Goal: Information Seeking & Learning: Compare options

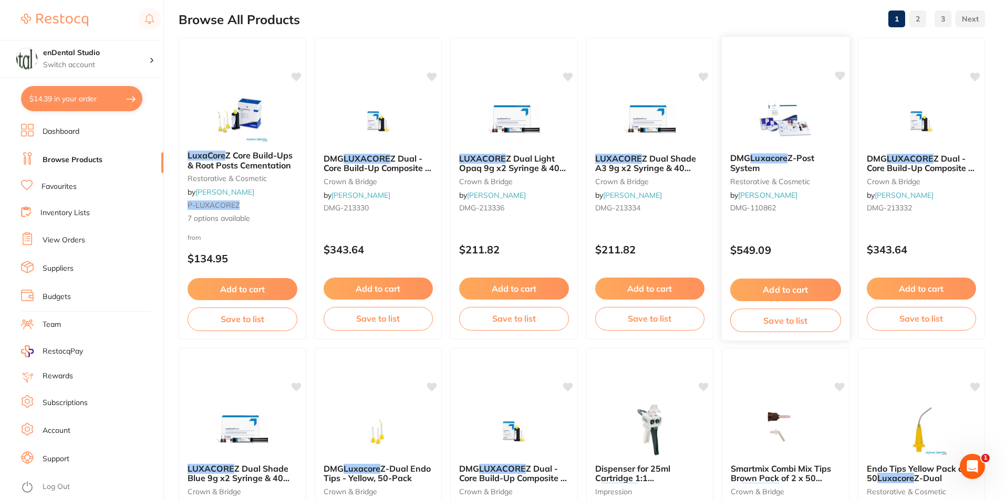
scroll to position [210, 0]
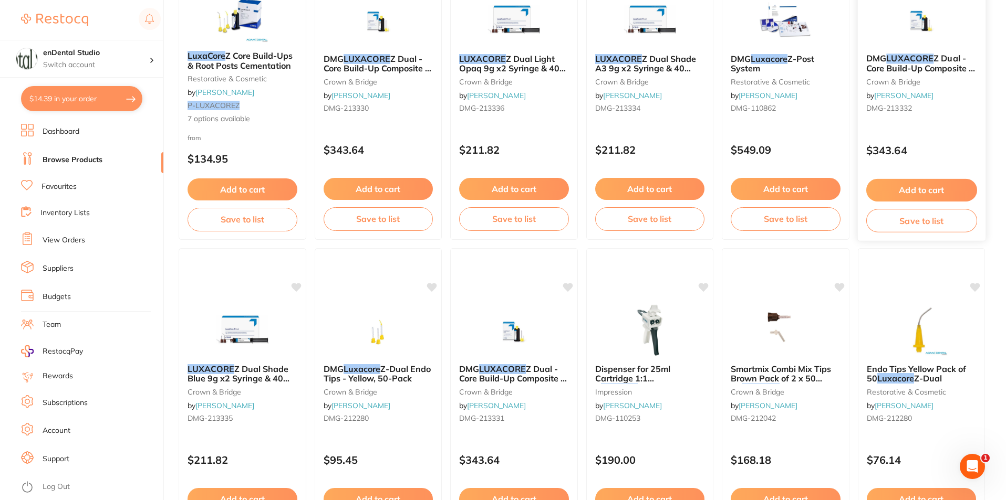
click at [884, 96] on link "[PERSON_NAME]" at bounding box center [903, 95] width 59 height 9
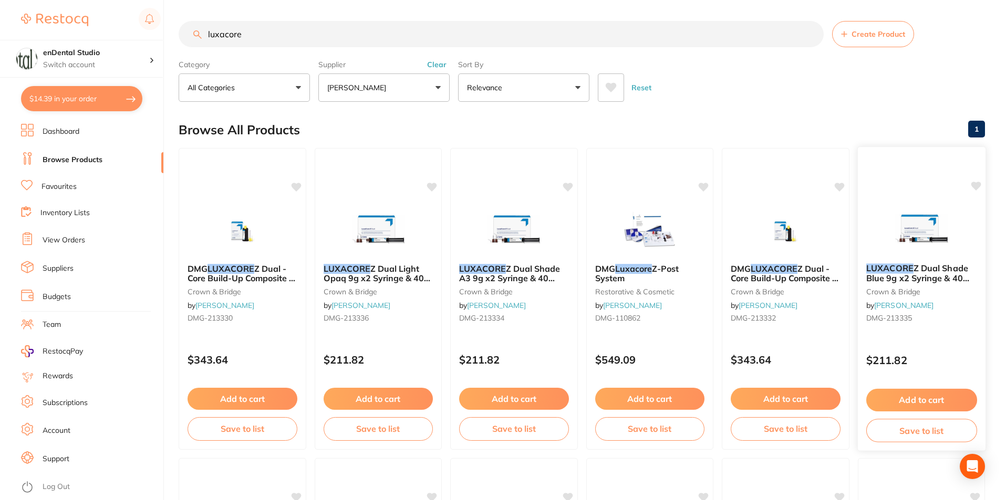
click at [905, 277] on span "Z Dual Shade Blue 9g x2 Syringe & 40 Smart Mix Tip" at bounding box center [916, 278] width 103 height 30
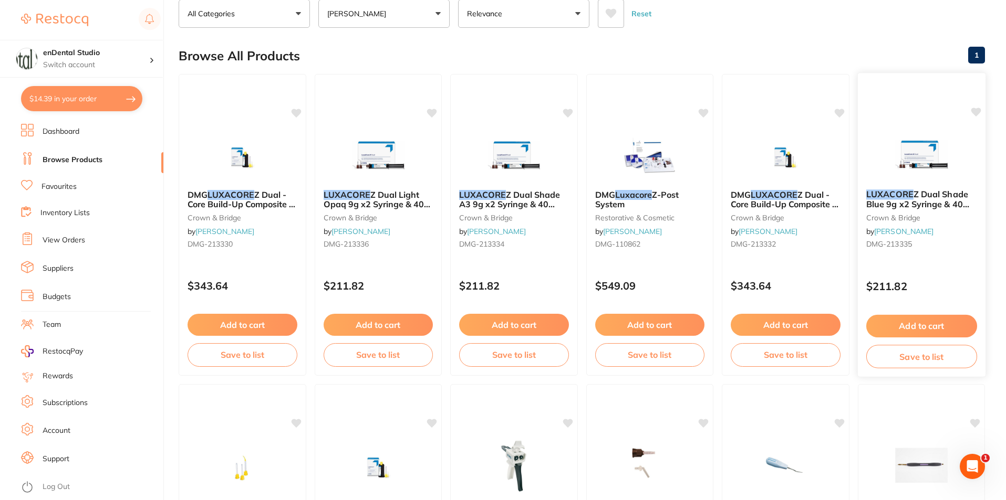
scroll to position [53, 0]
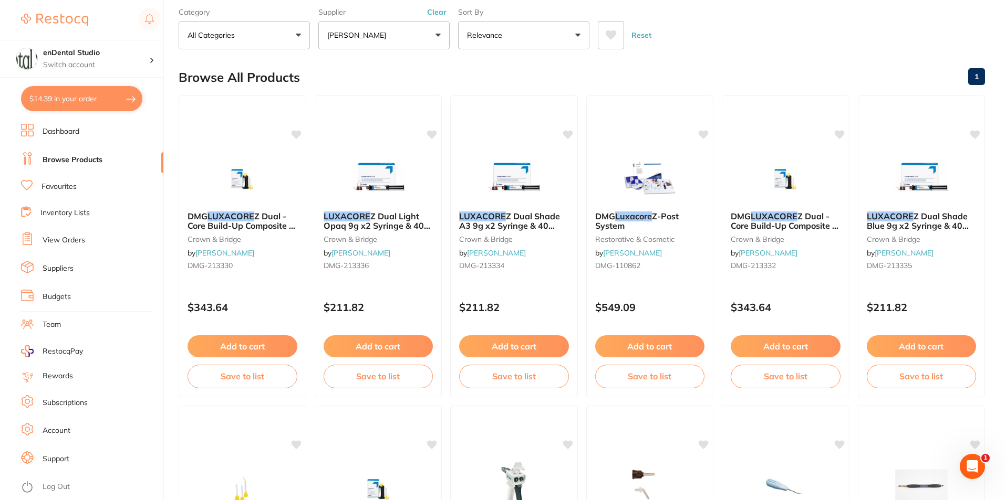
click at [903, 241] on small "crown & bridge" at bounding box center [922, 239] width 110 height 8
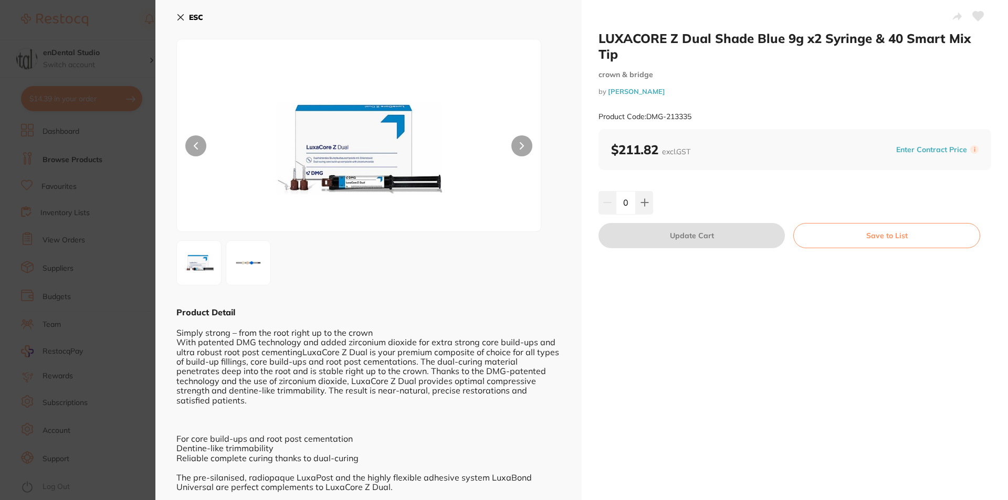
click at [116, 65] on section "LUXACORE Z Dual Shade Blue 9g x2 Syringe & 40 Smart Mix Tip crown & bridge by H…" at bounding box center [504, 250] width 1008 height 500
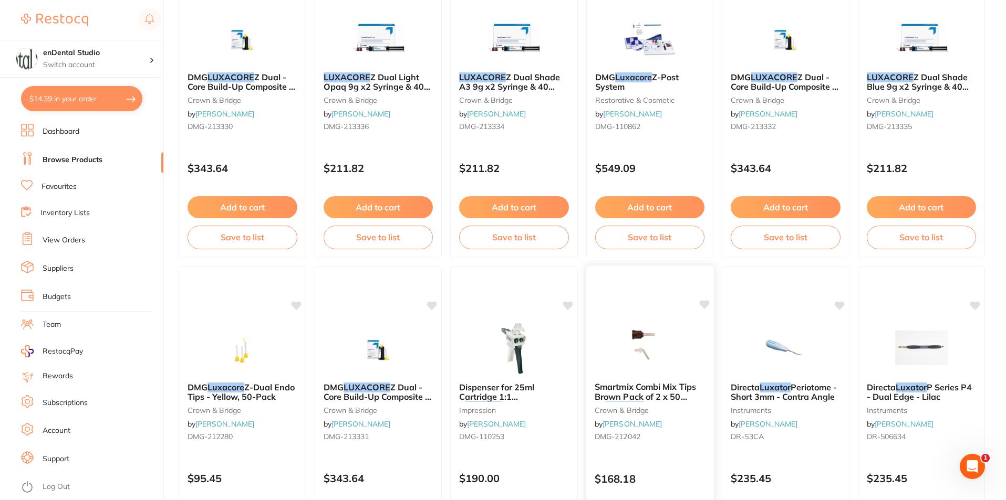
scroll to position [210, 0]
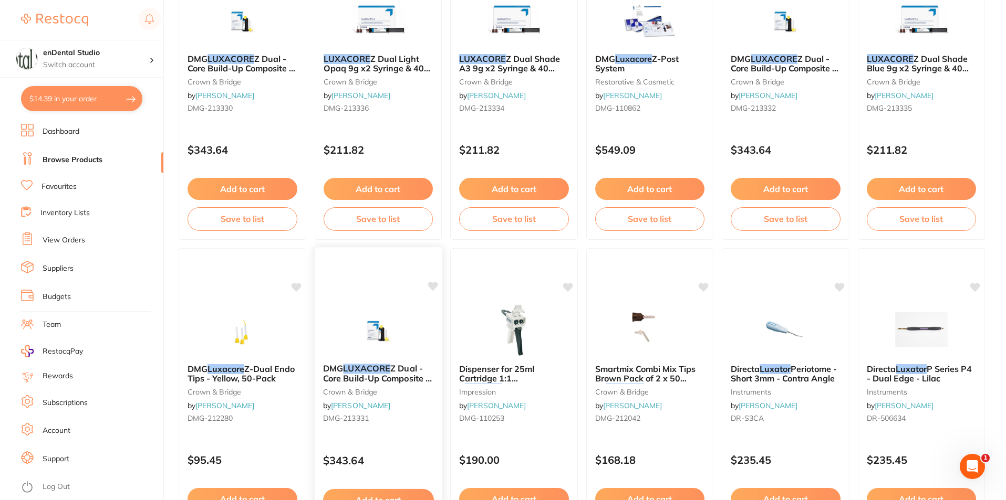
click at [384, 373] on span "Z Dual - Core Build-Up Composite - Shade Blue - 48g Cartridge, 1-Pack and 60 Au…" at bounding box center [376, 387] width 109 height 49
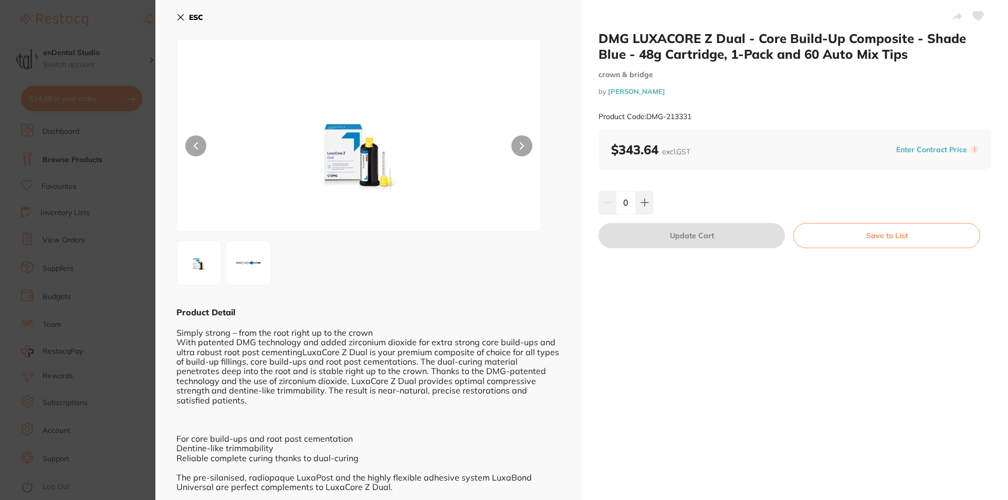
click at [107, 120] on section "DMG LUXACORE Z Dual - Core Build-Up Composite - Shade Blue - 48g Cartridge, 1-P…" at bounding box center [504, 250] width 1008 height 500
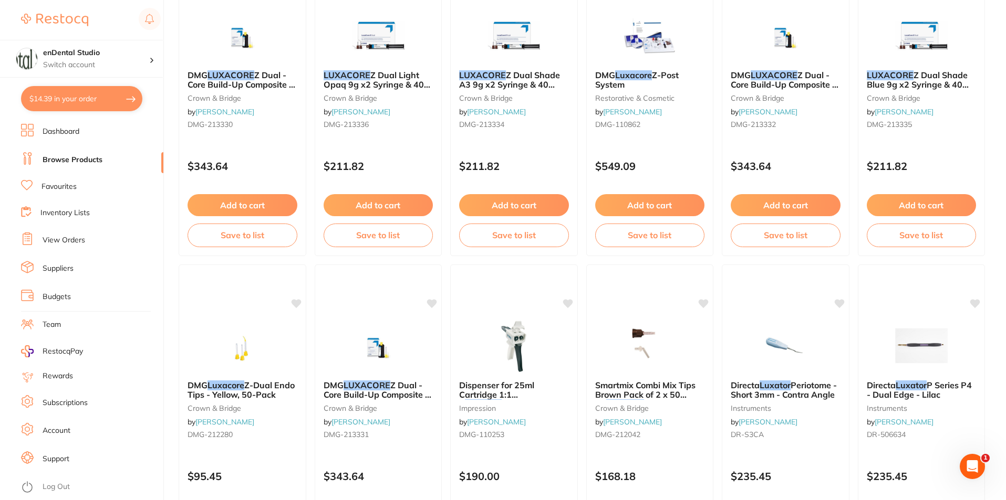
scroll to position [210, 0]
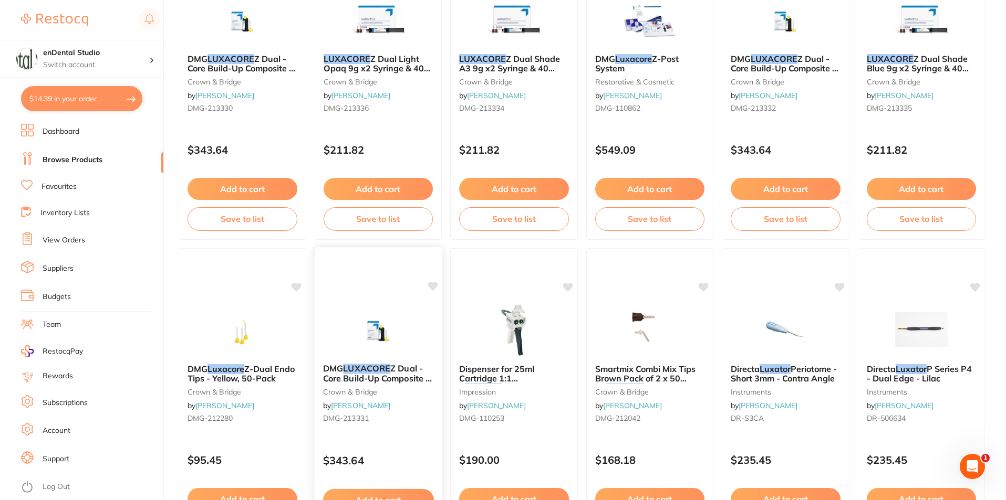
click at [374, 372] on em "LUXACORE" at bounding box center [366, 368] width 47 height 11
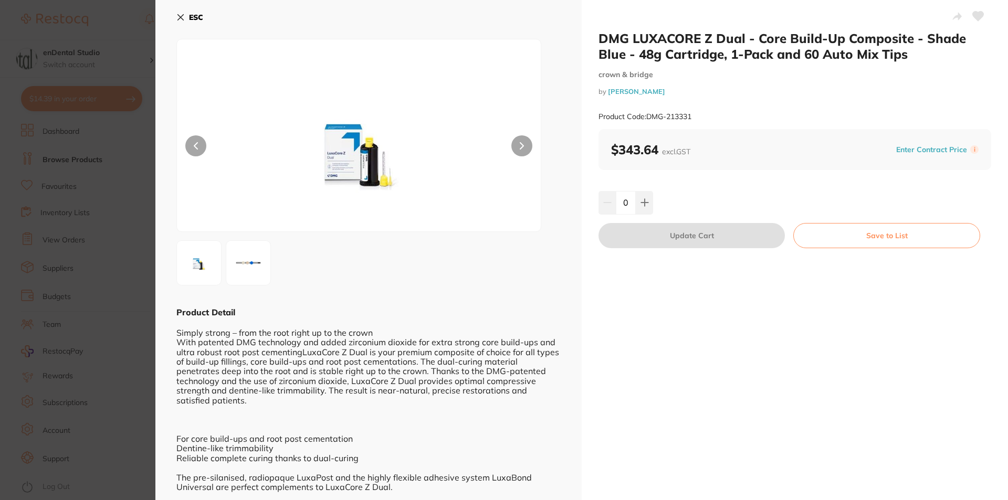
click at [180, 13] on button "ESC" at bounding box center [189, 17] width 27 height 18
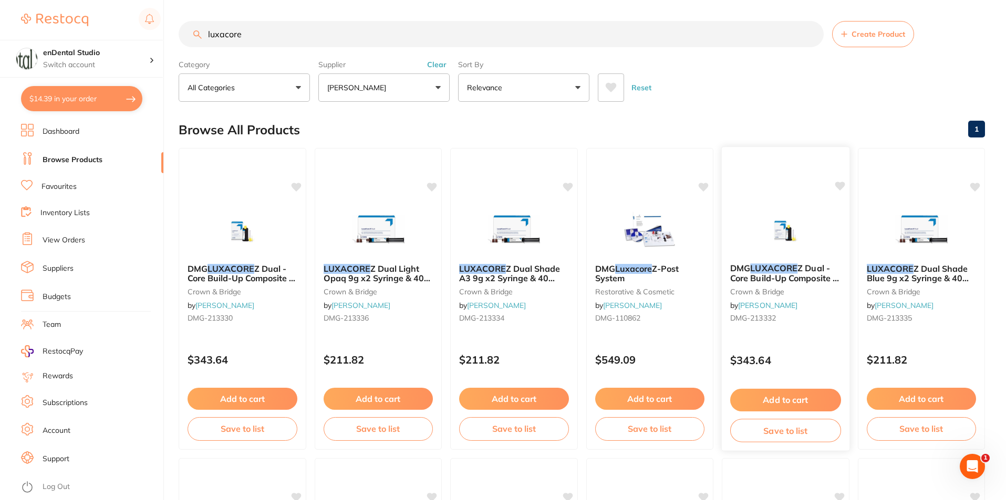
click at [772, 288] on small "crown & bridge" at bounding box center [785, 291] width 111 height 8
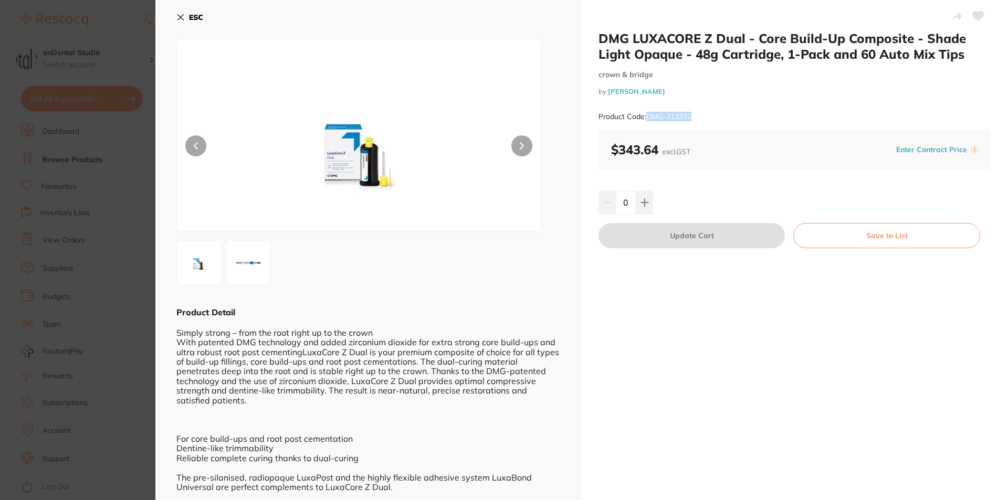
drag, startPoint x: 647, startPoint y: 117, endPoint x: 696, endPoint y: 114, distance: 48.9
click at [696, 114] on div "Product Code: DMG-213332" at bounding box center [795, 117] width 393 height 26
click at [694, 117] on div "Product Code: DMG-213332" at bounding box center [795, 117] width 393 height 26
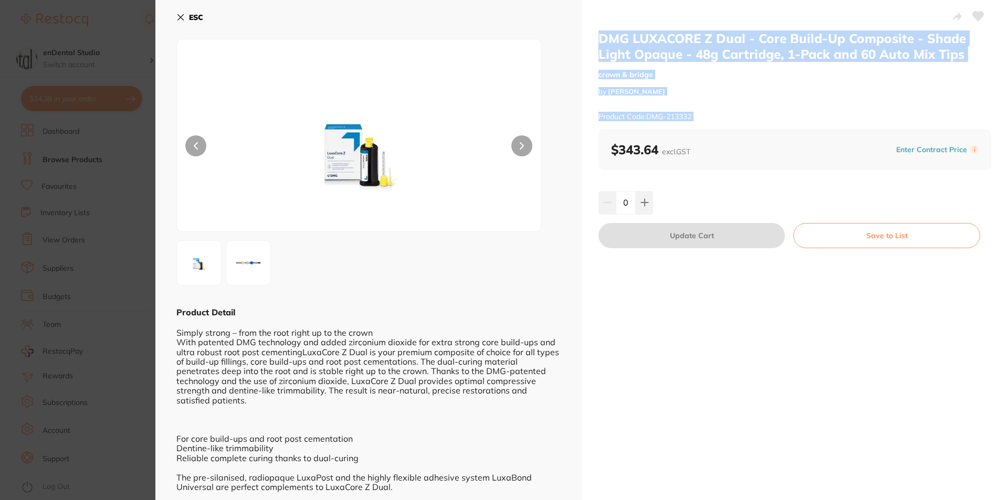
drag, startPoint x: 694, startPoint y: 117, endPoint x: 602, endPoint y: 38, distance: 120.6
click at [602, 38] on div "DMG LUXACORE Z Dual - Core Build-Up Composite - Shade Light Opaque - 48g Cartri…" at bounding box center [795, 79] width 393 height 99
click at [185, 14] on button "ESC" at bounding box center [189, 17] width 27 height 18
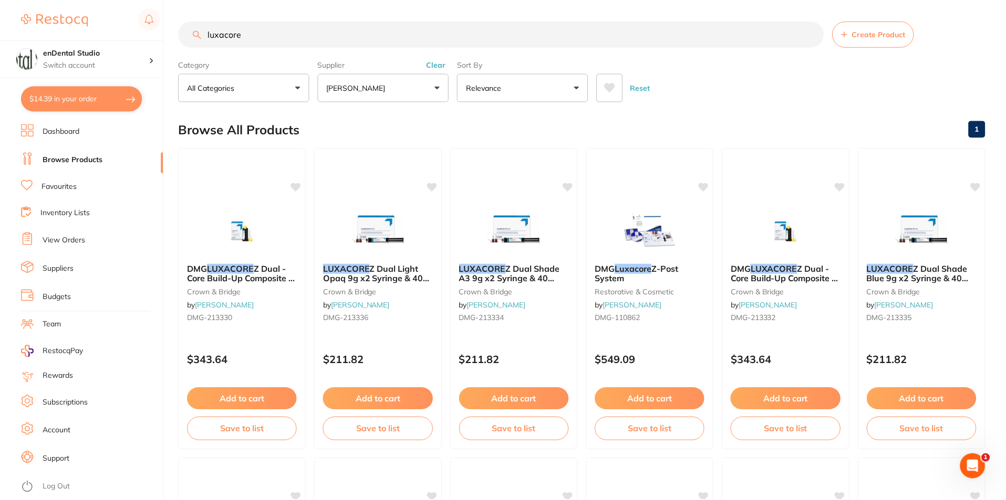
scroll to position [2, 0]
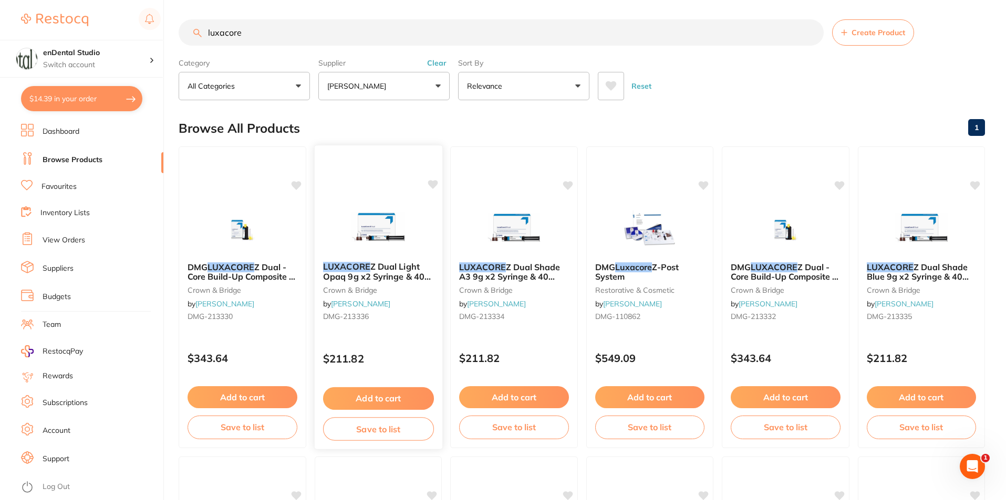
click at [422, 258] on div "LUXACORE Z Dual Light Opaq 9g x2 Syringe & 40 Smart Mix Tip crown & bridge by H…" at bounding box center [378, 294] width 128 height 80
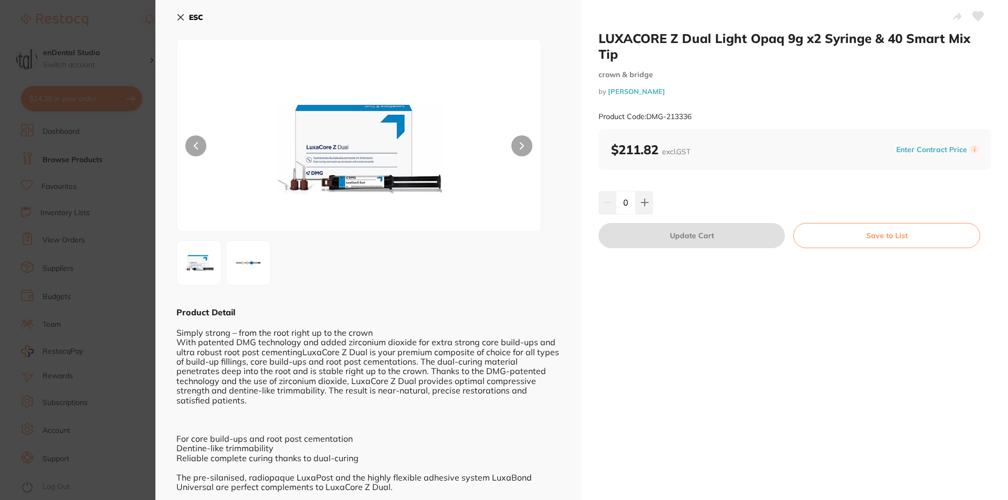
click at [686, 44] on h2 "LUXACORE Z Dual Light Opaq 9g x2 Syringe & 40 Smart Mix Tip" at bounding box center [795, 46] width 393 height 32
click at [695, 53] on h2 "LUXACORE Z Dual Light Opaq 9g x2 Syringe & 40 Smart Mix Tip" at bounding box center [795, 46] width 393 height 32
click at [638, 195] on button at bounding box center [644, 202] width 17 height 23
type input "1"
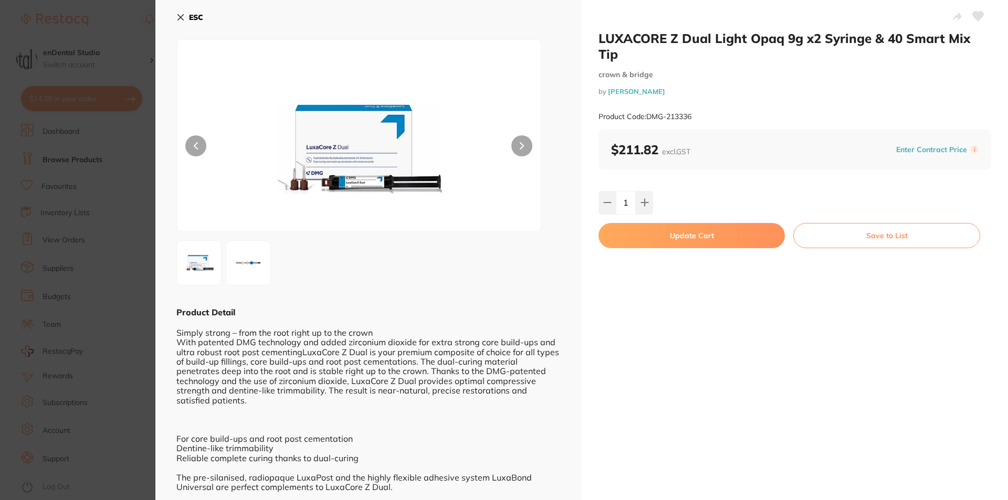
click at [638, 243] on button "Update Cart" at bounding box center [692, 235] width 186 height 25
checkbox input "false"
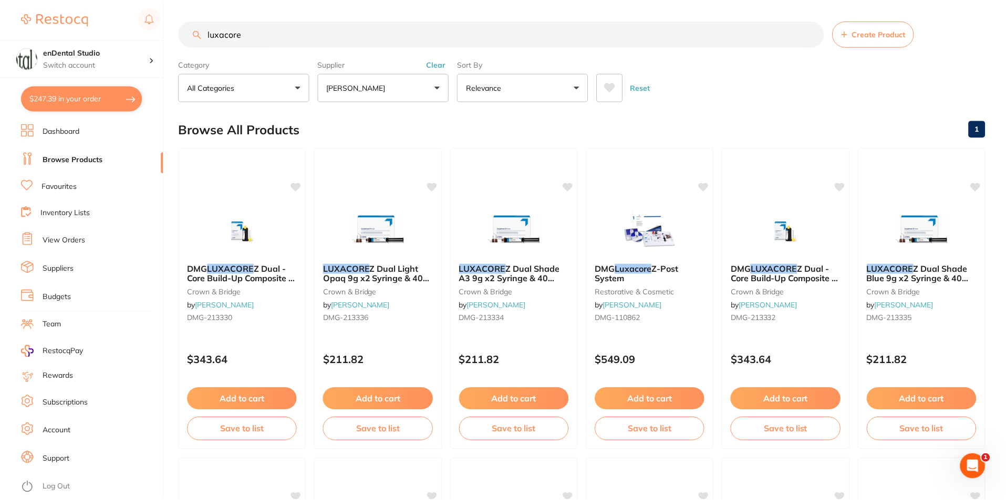
scroll to position [2, 0]
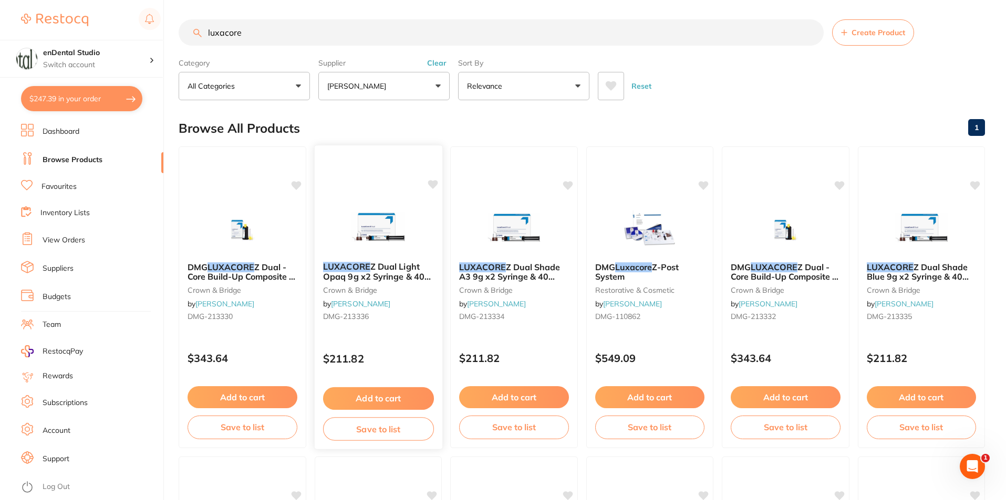
click at [430, 332] on div "LUXACORE Z Dual Light Opaq 9g x2 Syringe & 40 Smart Mix Tip crown & bridge by H…" at bounding box center [378, 294] width 128 height 80
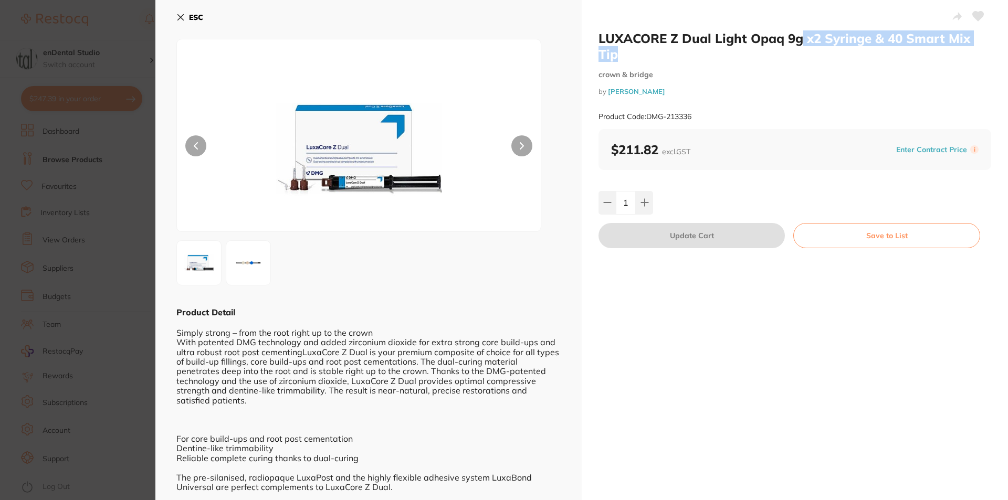
drag, startPoint x: 803, startPoint y: 38, endPoint x: 826, endPoint y: 58, distance: 30.2
click at [878, 58] on h2 "LUXACORE Z Dual Light Opaq 9g x2 Syringe & 40 Smart Mix Tip" at bounding box center [795, 46] width 393 height 32
drag, startPoint x: 658, startPoint y: 58, endPoint x: 636, endPoint y: 53, distance: 22.6
click at [657, 58] on h2 "LUXACORE Z Dual Light Opaq 9g x2 Syringe & 40 Smart Mix Tip" at bounding box center [795, 46] width 393 height 32
click at [599, 38] on h2 "LUXACORE Z Dual Light Opaq 9g x2 Syringe & 40 Smart Mix Tip" at bounding box center [795, 46] width 393 height 32
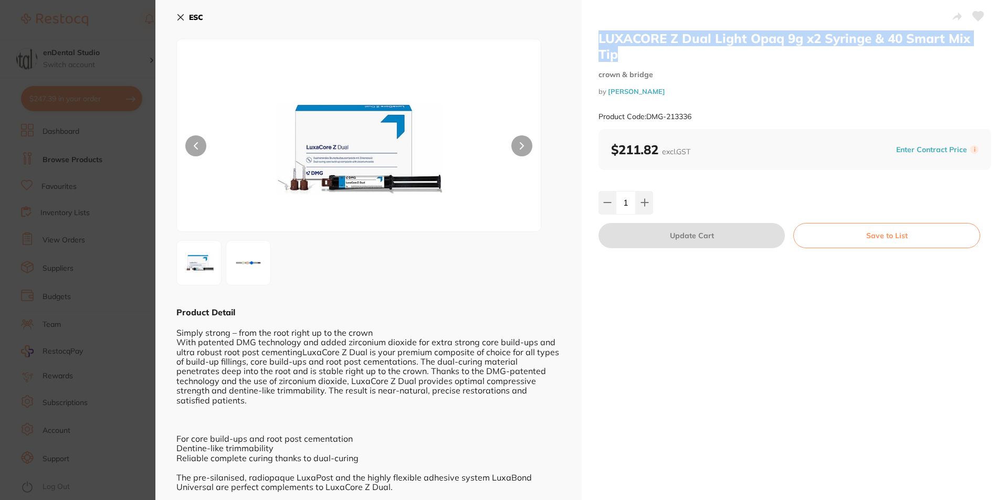
drag, startPoint x: 596, startPoint y: 38, endPoint x: 621, endPoint y: 57, distance: 31.1
click at [621, 57] on div "LUXACORE Z Dual Light Opaq 9g x2 Syringe & 40 Smart Mix Tip crown & bridge by H…" at bounding box center [795, 255] width 426 height 510
click at [192, 17] on b "ESC" at bounding box center [196, 17] width 14 height 9
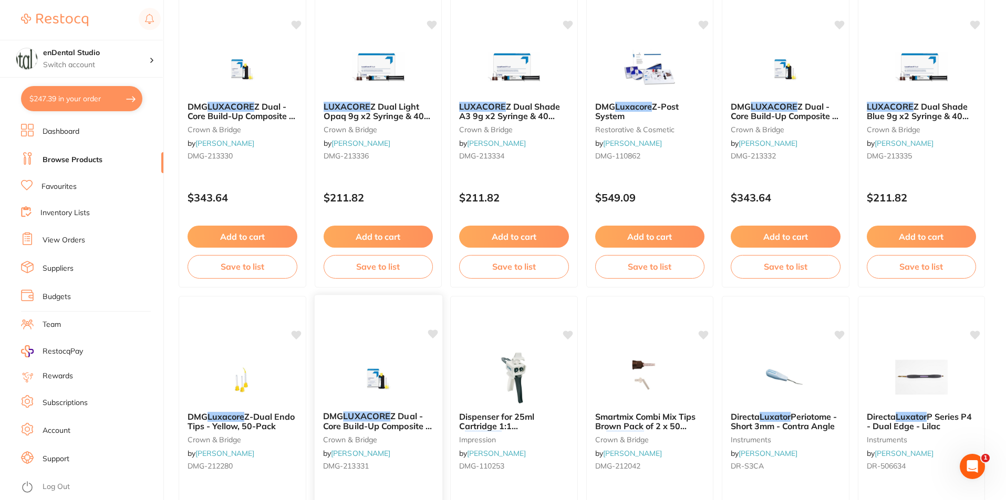
scroll to position [212, 0]
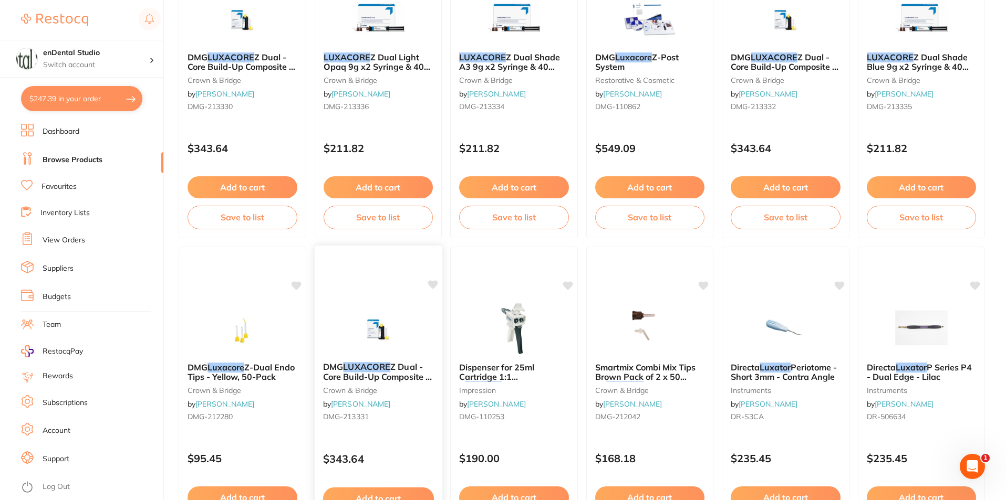
click at [417, 360] on div "DMG LUXACORE Z Dual - Core Build-Up Composite - Shade Blue - 48g Cartridge, 1-P…" at bounding box center [378, 394] width 128 height 80
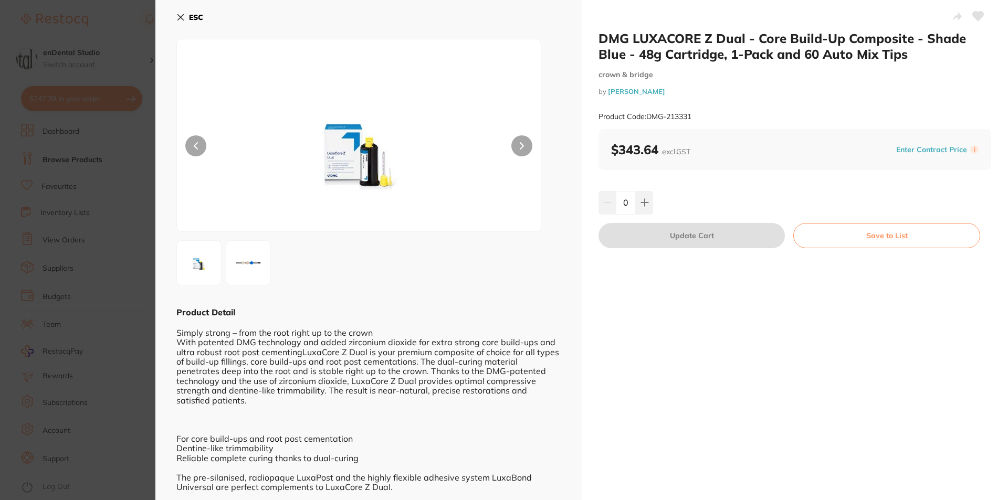
click at [75, 216] on section "DMG LUXACORE Z Dual - Core Build-Up Composite - Shade Blue - 48g Cartridge, 1-P…" at bounding box center [504, 250] width 1008 height 500
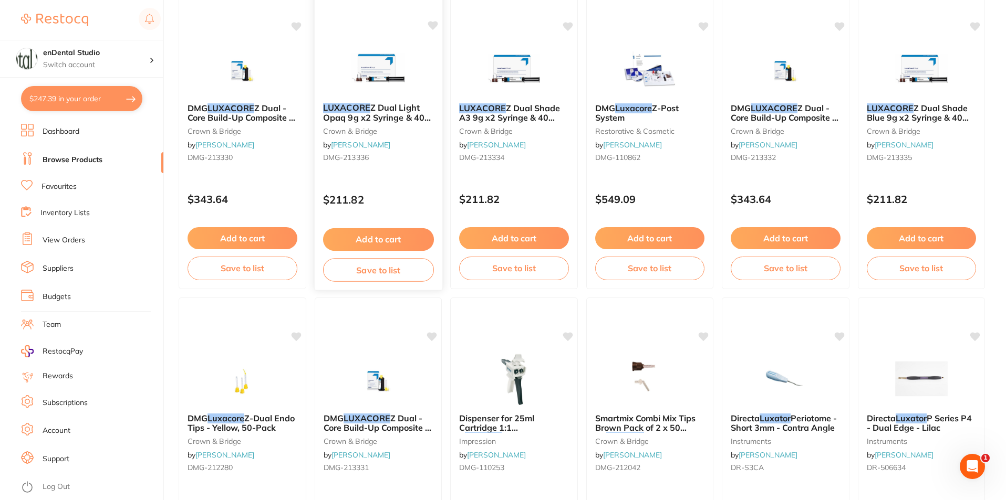
scroll to position [107, 0]
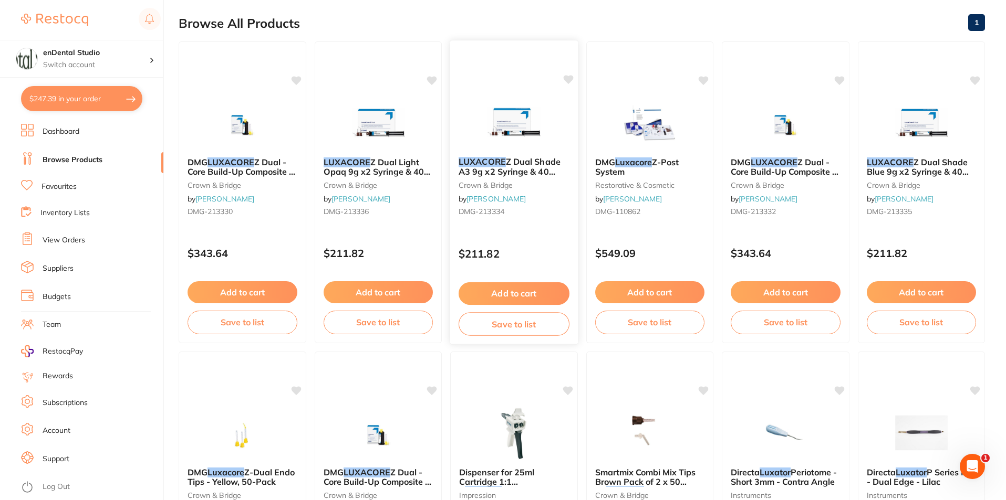
click at [518, 168] on span "Z Dual Shade A3 9g x2 Syringe & 40 Smart Mix Tip" at bounding box center [509, 171] width 102 height 30
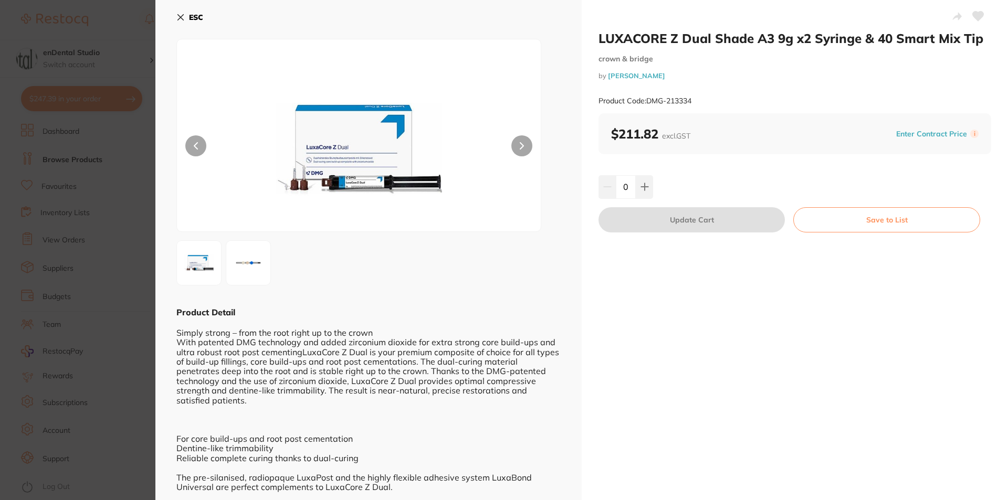
click at [22, 239] on section "LUXACORE Z Dual Shade A3 9g x2 Syringe & 40 Smart Mix Tip crown & bridge by Hen…" at bounding box center [504, 250] width 1008 height 500
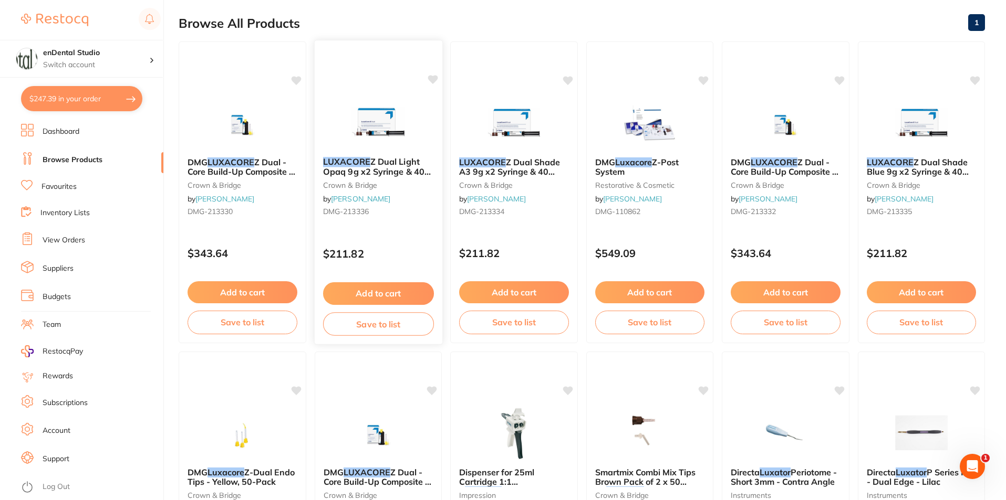
click at [349, 173] on span "Z Dual Light Opaq 9g x2 Syringe & 40 Smart Mix Tip" at bounding box center [376, 171] width 108 height 30
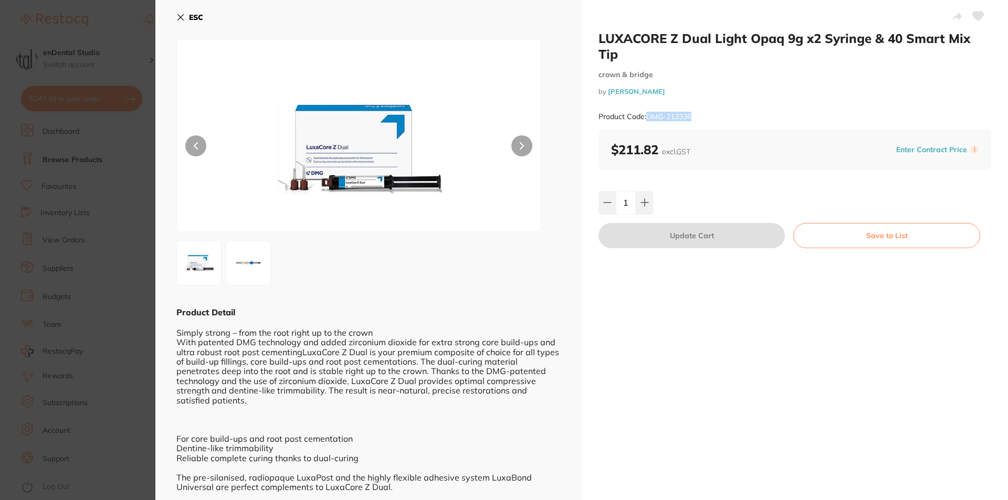
drag, startPoint x: 695, startPoint y: 113, endPoint x: 648, endPoint y: 115, distance: 46.8
click at [648, 115] on div "Product Code: DMG-213336" at bounding box center [795, 117] width 393 height 26
copy small "DMG-213336"
